Goal: Task Accomplishment & Management: Manage account settings

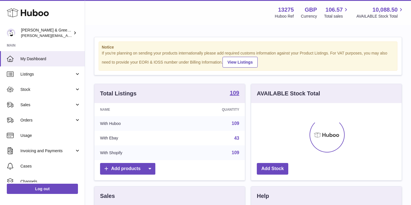
scroll to position [88, 151]
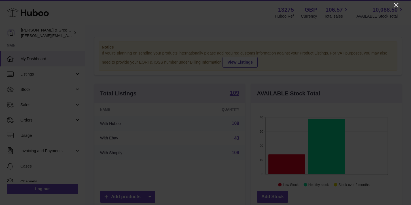
click at [396, 5] on icon "Close" at bounding box center [396, 5] width 5 height 5
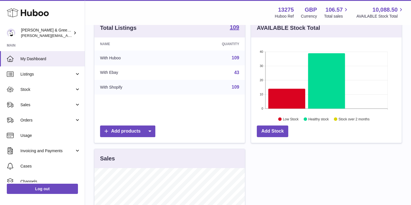
scroll to position [0, 0]
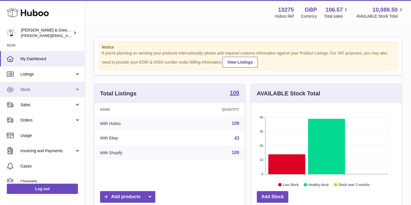
click at [53, 96] on link "Stock" at bounding box center [42, 89] width 85 height 15
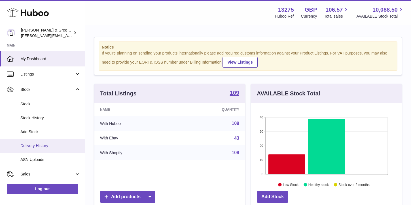
click at [44, 146] on span "Delivery History" at bounding box center [50, 145] width 60 height 5
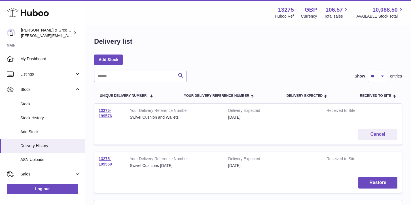
scroll to position [12, 0]
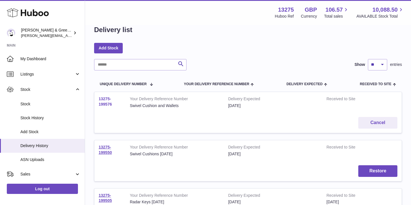
click at [105, 103] on link "13275-199576" at bounding box center [105, 101] width 13 height 10
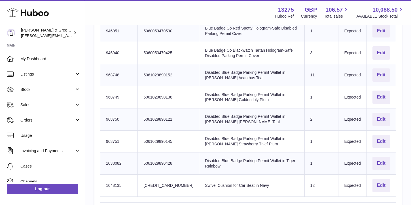
scroll to position [263, 0]
click at [383, 143] on button "Edit" at bounding box center [382, 140] width 18 height 13
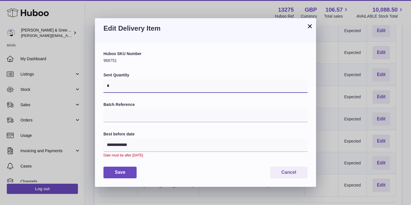
click at [132, 85] on input "*" at bounding box center [205, 86] width 204 height 14
type input "*"
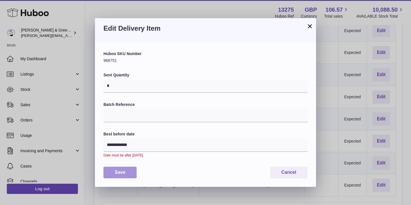
click at [124, 174] on button "Save" at bounding box center [119, 172] width 33 height 12
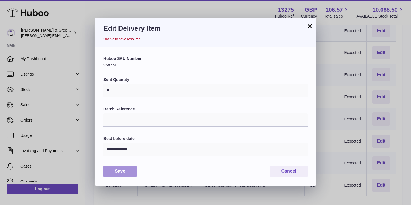
click at [117, 174] on button "Save" at bounding box center [119, 171] width 33 height 12
click at [288, 171] on button "Cancel" at bounding box center [288, 171] width 37 height 12
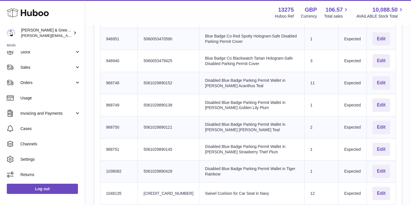
scroll to position [0, 0]
